Goal: Navigation & Orientation: Find specific page/section

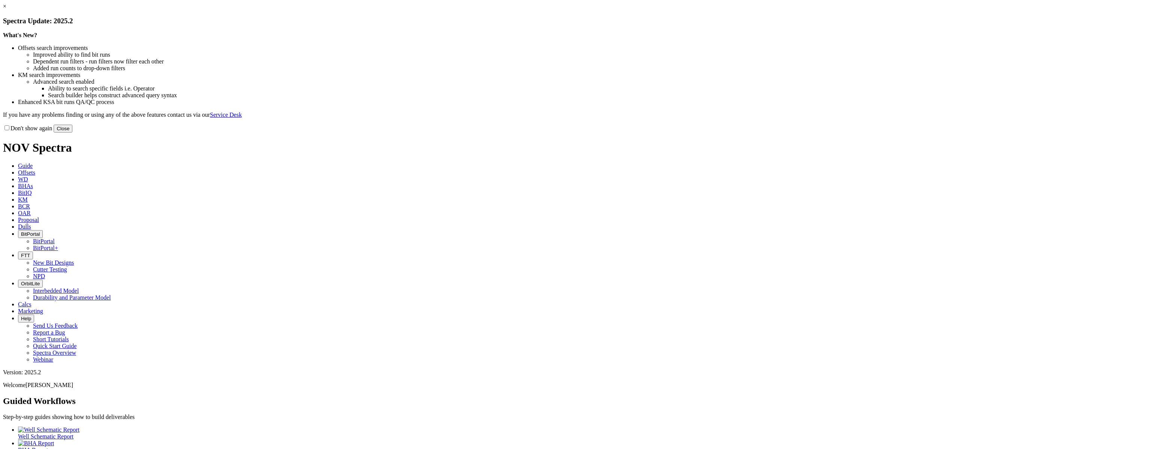
click at [6, 9] on link "×" at bounding box center [4, 6] width 3 height 6
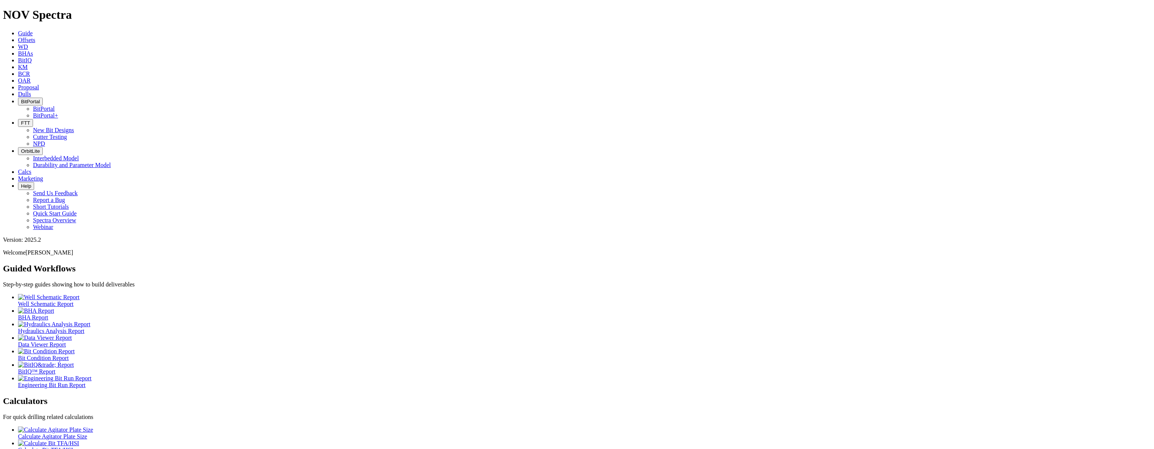
click at [21, 99] on icon "button" at bounding box center [21, 102] width 0 height 6
click at [58, 112] on link "BitPortal+" at bounding box center [45, 115] width 25 height 6
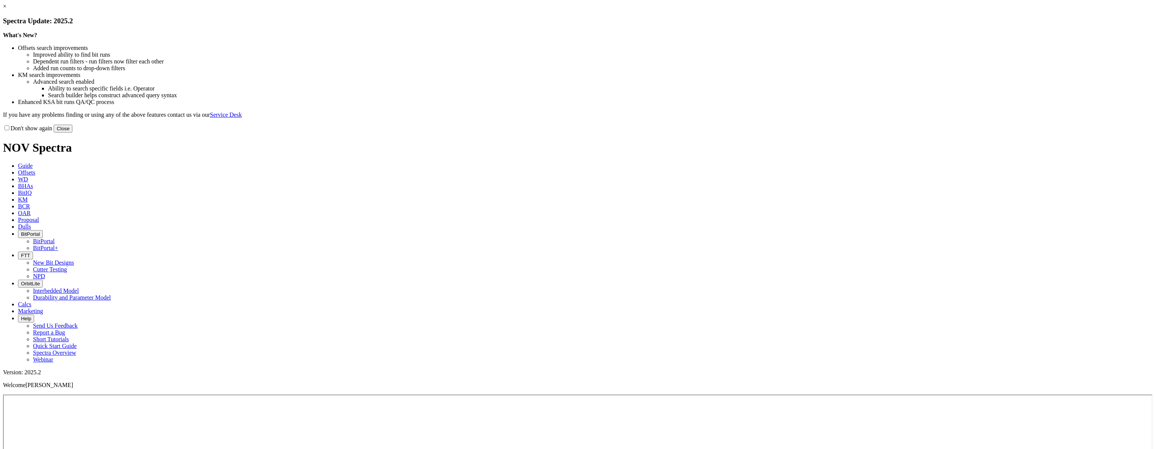
click at [72, 132] on button "Close" at bounding box center [63, 129] width 19 height 8
